Goal: Check status

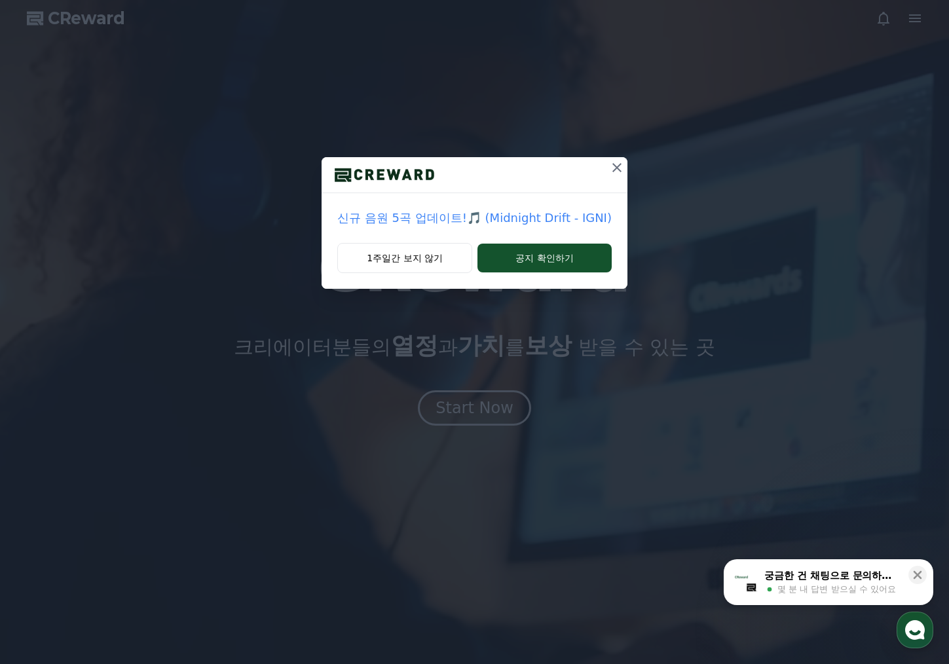
click at [614, 173] on icon at bounding box center [617, 168] width 16 height 16
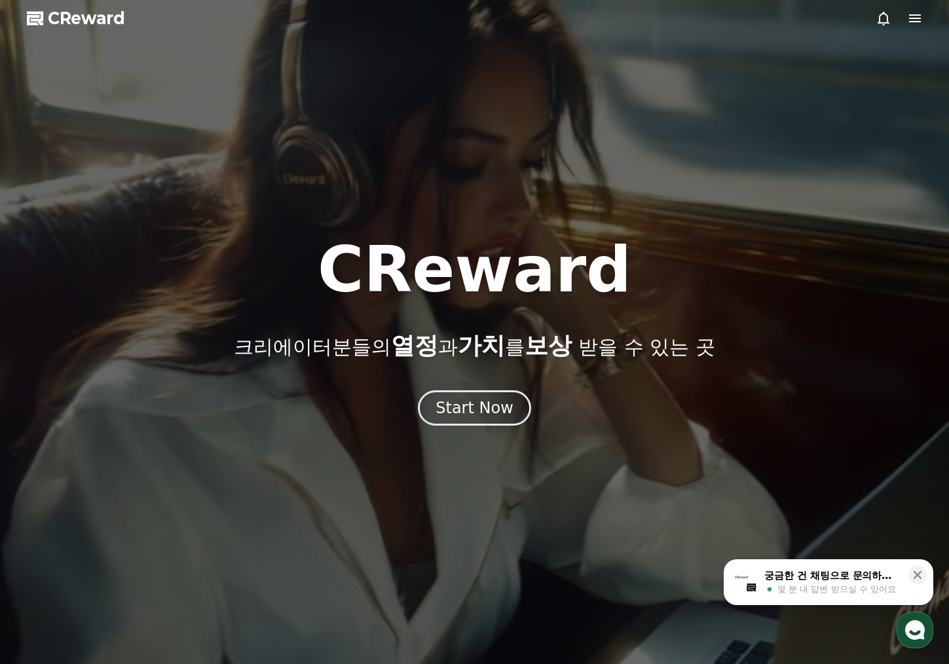
click at [718, 150] on div at bounding box center [474, 332] width 949 height 664
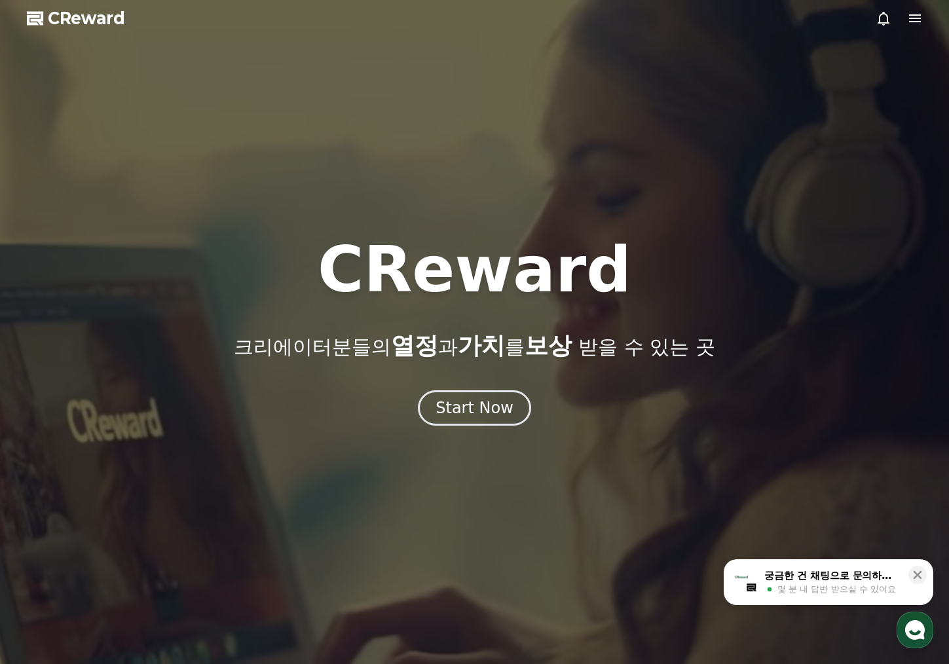
click at [913, 18] on icon at bounding box center [915, 18] width 12 height 8
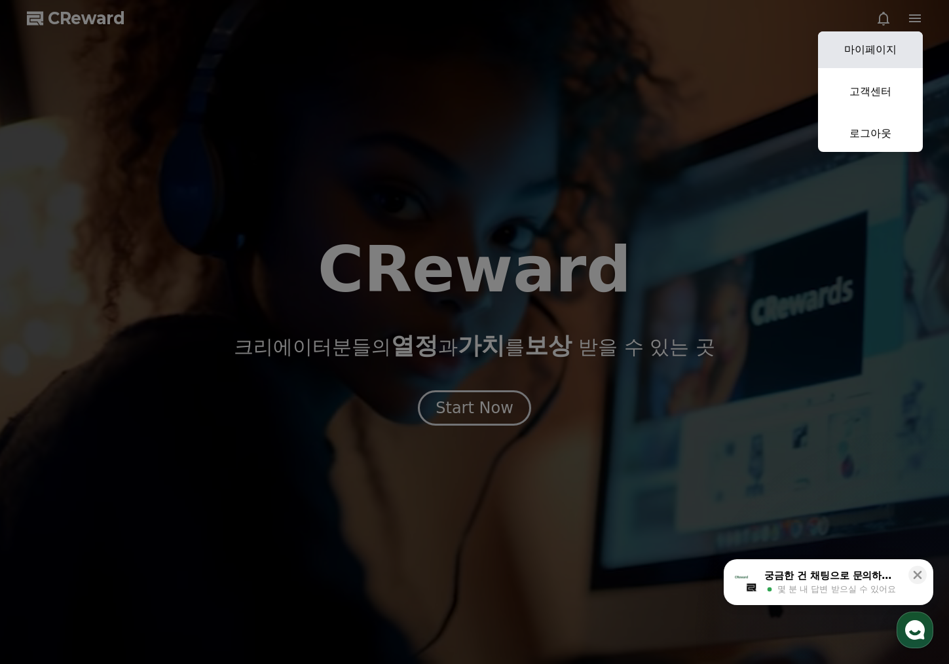
click at [869, 56] on link "마이페이지" at bounding box center [870, 49] width 105 height 37
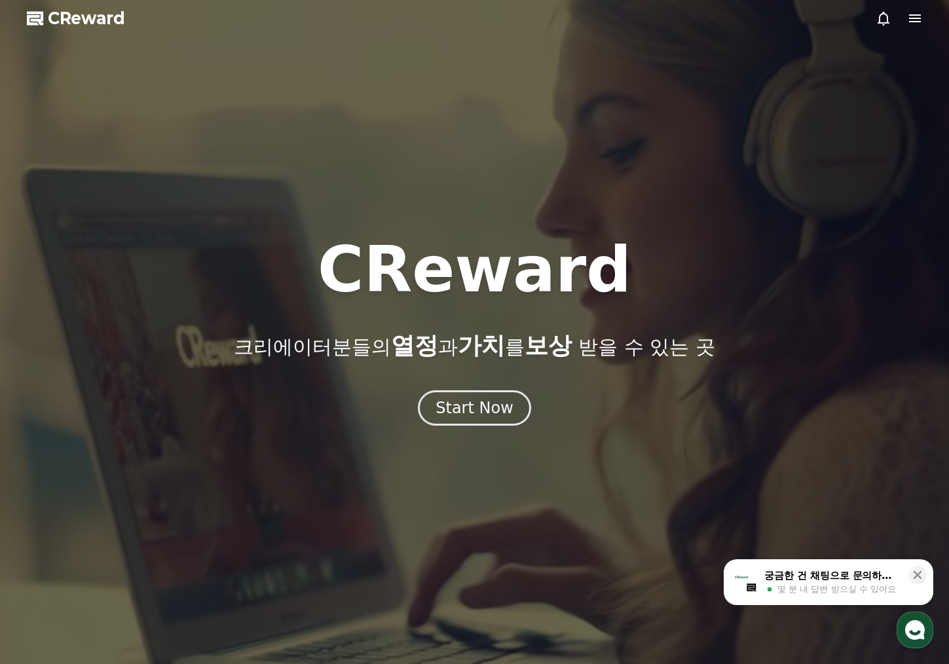
select select "**********"
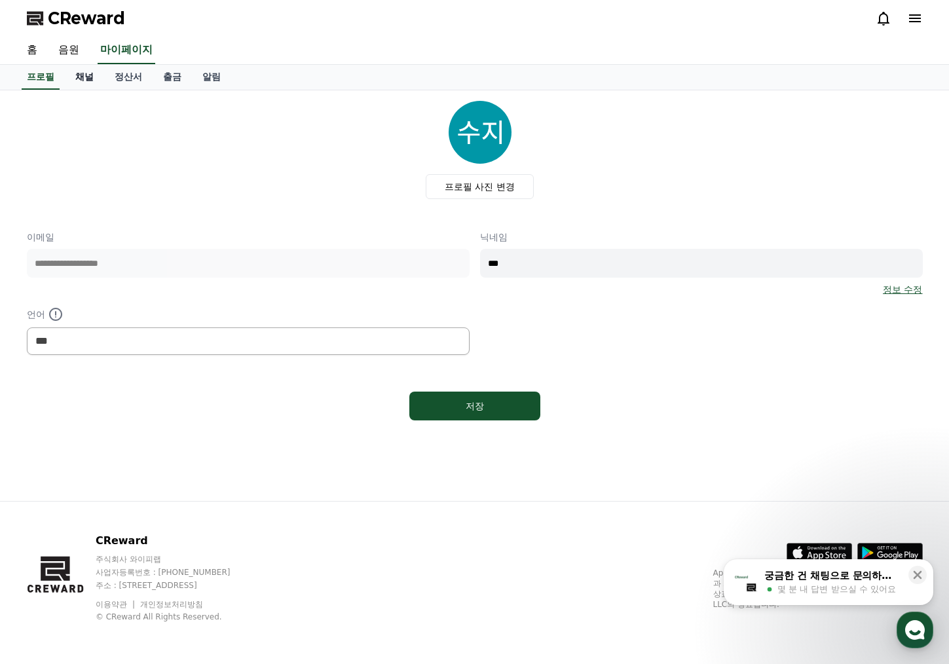
click at [90, 73] on link "채널" at bounding box center [84, 77] width 39 height 25
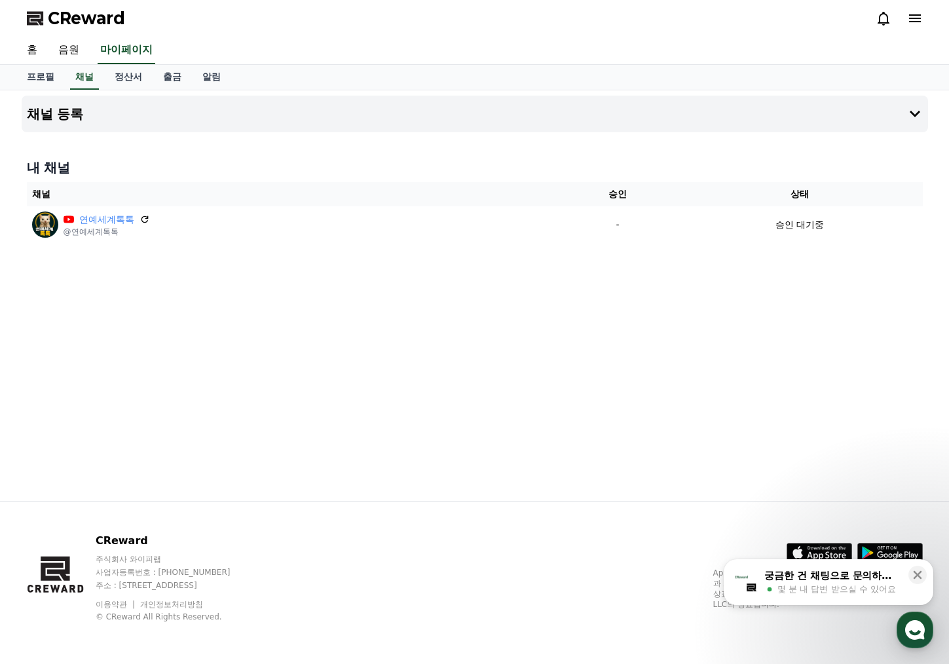
click at [468, 311] on div "채널 등록 내 채널 채널 승인 상태 연예세계톡톡 @연예세계톡톡 - 승인 대기중" at bounding box center [474, 295] width 917 height 411
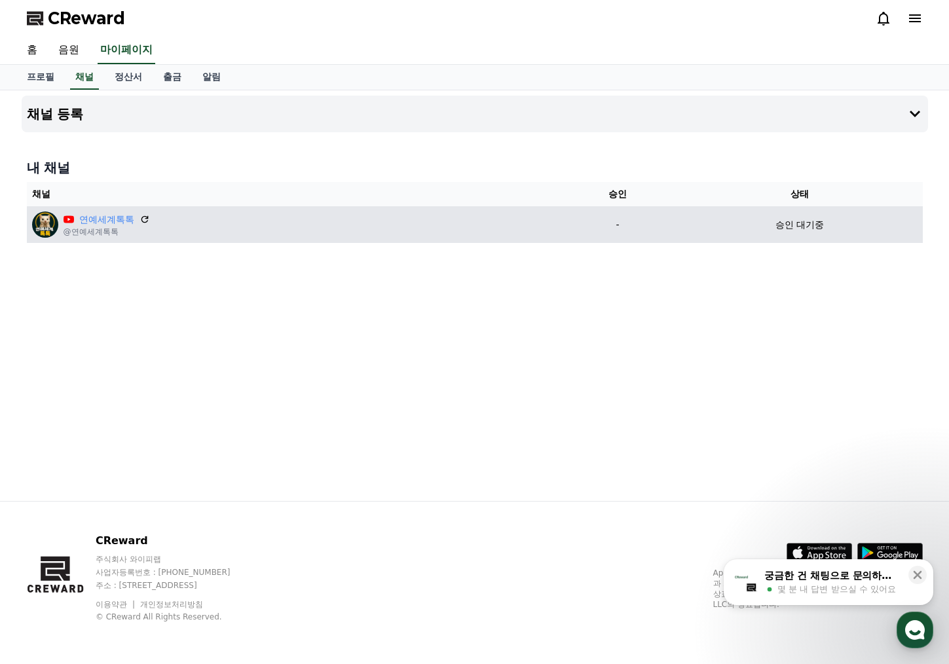
click at [786, 227] on p "승인 대기중" at bounding box center [799, 225] width 48 height 14
click at [809, 226] on p "승인 대기중" at bounding box center [799, 225] width 48 height 14
click at [729, 234] on td "승인 대기중" at bounding box center [799, 224] width 245 height 37
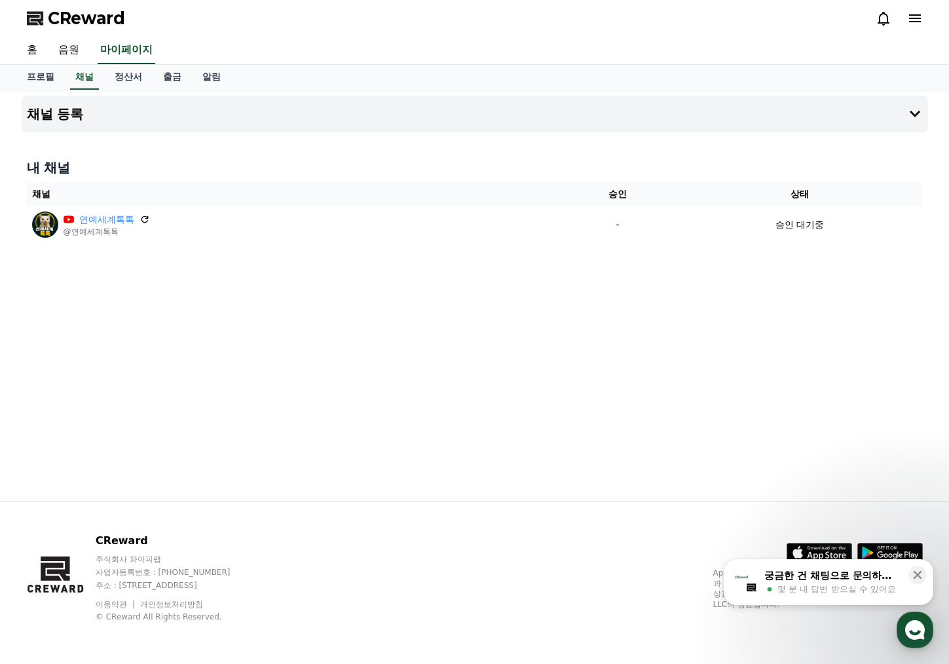
click at [760, 317] on div "채널 등록 내 채널 채널 승인 상태 연예세계톡톡 @연예세계톡톡 - 승인 대기중" at bounding box center [474, 295] width 917 height 411
